Goal: Task Accomplishment & Management: Manage account settings

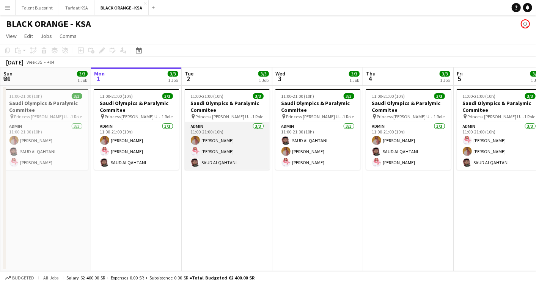
click at [211, 122] on app-card-role "Admin [DATE] 11:00-21:00 (10h) [PERSON_NAME] Yagmowr [PERSON_NAME] [PERSON_NAME]" at bounding box center [227, 146] width 85 height 48
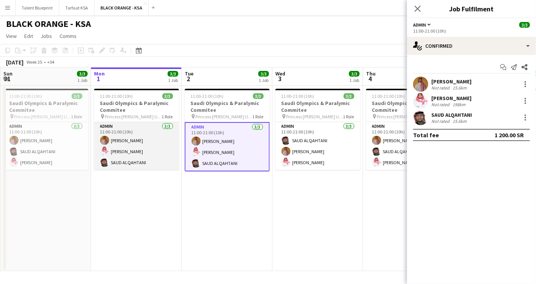
click at [123, 130] on app-card-role "Admin [DATE] 11:00-21:00 (10h) [PERSON_NAME] Yagmowr [PERSON_NAME] [PERSON_NAME]" at bounding box center [136, 146] width 85 height 48
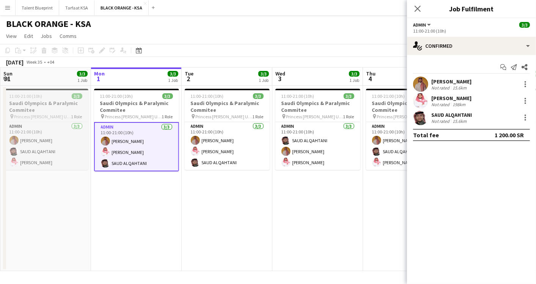
click at [52, 114] on span "Princess [PERSON_NAME] University" at bounding box center [42, 117] width 57 height 6
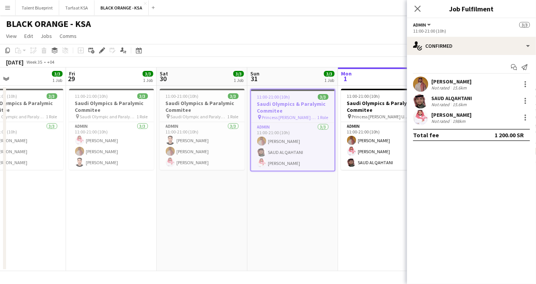
scroll to position [0, 196]
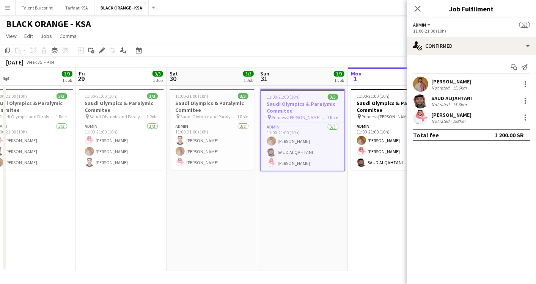
drag, startPoint x: 44, startPoint y: 140, endPoint x: 301, endPoint y: 146, distance: 256.8
click at [301, 146] on app-calendar-viewport "Tue 26 Wed 27 3/3 1 Job Thu 28 3/3 1 Job Fri 29 3/3 1 Job Sat 30 3/3 1 Job Sun …" at bounding box center [268, 170] width 536 height 204
click at [209, 133] on app-card-role "Admin [DATE] 11:00-21:00 (10h) [PERSON_NAME] [PERSON_NAME] Yagmowr [PERSON_NAME]" at bounding box center [212, 146] width 85 height 48
